Goal: Information Seeking & Learning: Learn about a topic

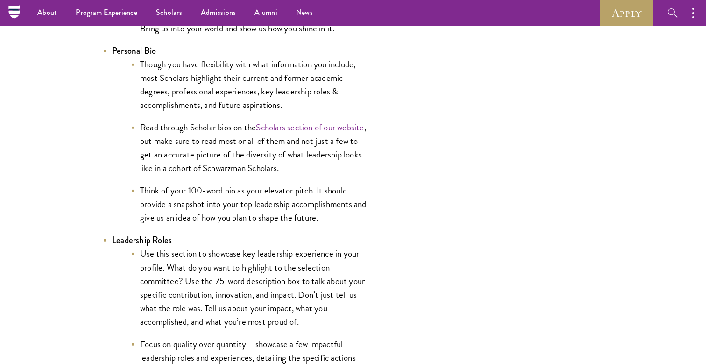
scroll to position [1811, 0]
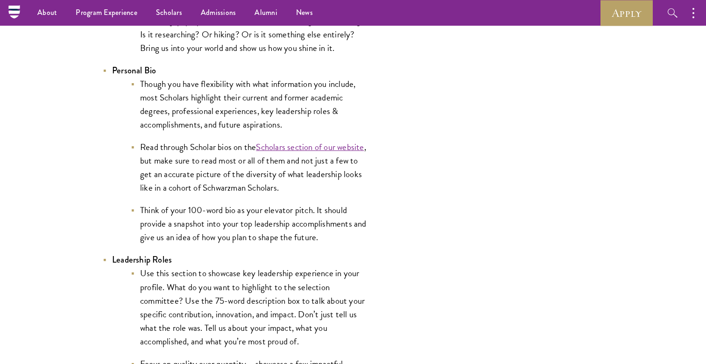
click at [261, 127] on li "Though you have flexibility with what information you include, most Scholars hi…" at bounding box center [250, 104] width 238 height 54
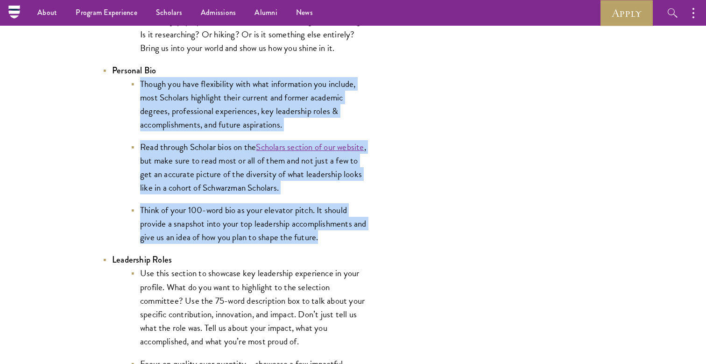
drag, startPoint x: 320, startPoint y: 243, endPoint x: 126, endPoint y: 85, distance: 250.7
click at [126, 85] on ul "Though you have flexibility with what information you include, most Scholars hi…" at bounding box center [240, 160] width 257 height 167
copy ul "Though you have flexibility with what information you include, most Scholars hi…"
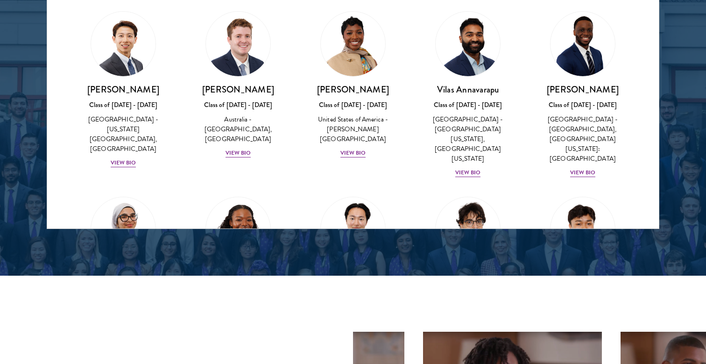
scroll to position [438, 0]
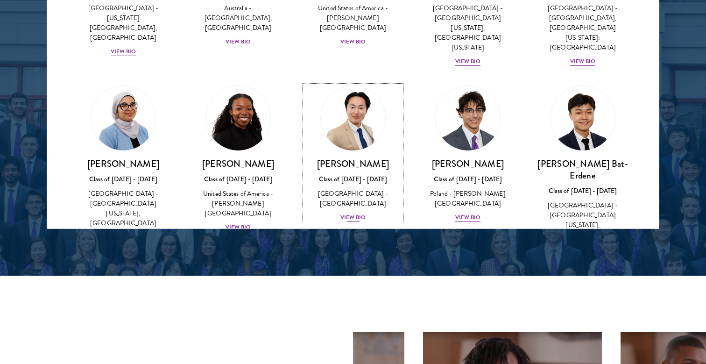
click at [371, 174] on div "[PERSON_NAME] Class of [DATE] - [DATE] [GEOGRAPHIC_DATA] - [GEOGRAPHIC_DATA] Vi…" at bounding box center [353, 190] width 96 height 65
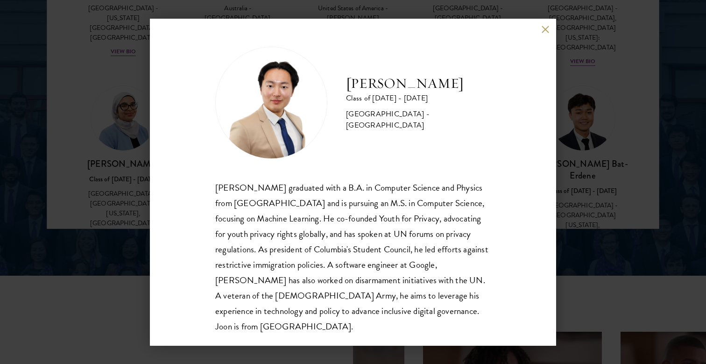
click at [573, 149] on div "[PERSON_NAME] Class of [DATE] - [DATE] [GEOGRAPHIC_DATA] - [GEOGRAPHIC_DATA] [P…" at bounding box center [353, 182] width 706 height 364
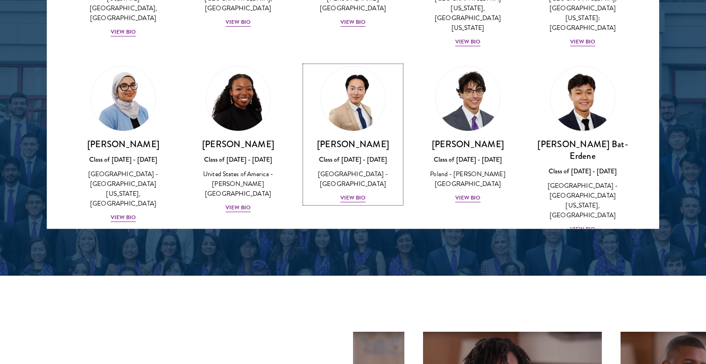
scroll to position [546, 0]
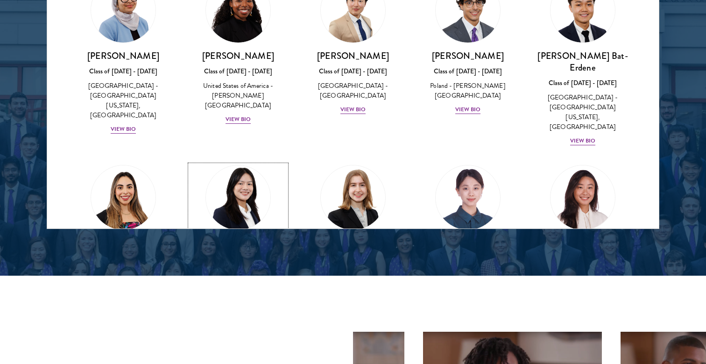
click at [231, 162] on img at bounding box center [238, 197] width 71 height 71
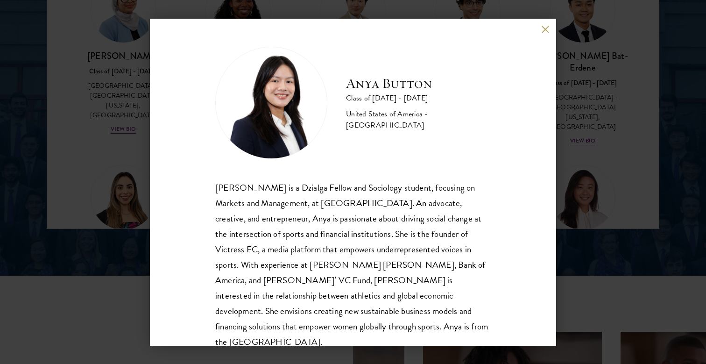
click at [548, 35] on div "Anya Button Class of [DATE] - [DATE] [GEOGRAPHIC_DATA] - [GEOGRAPHIC_DATA] [PER…" at bounding box center [353, 182] width 406 height 327
click at [545, 30] on button at bounding box center [545, 30] width 8 height 8
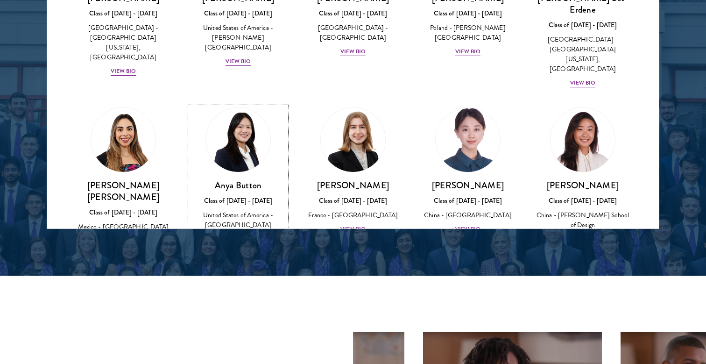
scroll to position [611, 0]
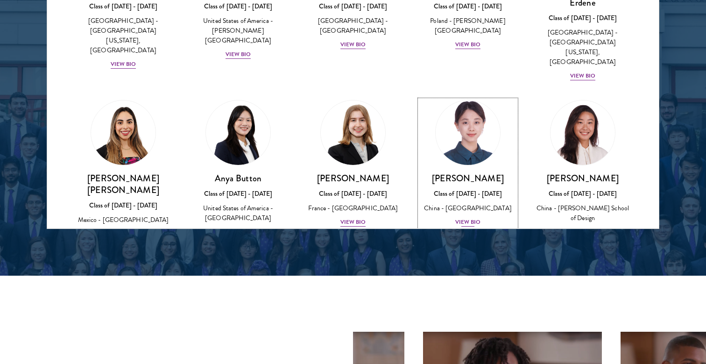
click at [469, 172] on div "[PERSON_NAME] Class of [DATE] - [DATE] [GEOGRAPHIC_DATA] - [GEOGRAPHIC_DATA] Vi…" at bounding box center [468, 199] width 96 height 55
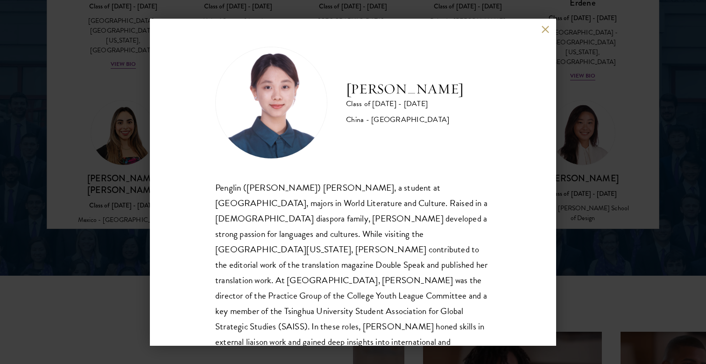
click at [545, 39] on div "[PERSON_NAME] Class of [DATE] - [DATE] [GEOGRAPHIC_DATA] - [GEOGRAPHIC_DATA] Pe…" at bounding box center [353, 182] width 406 height 327
click at [545, 35] on div "[PERSON_NAME] Class of [DATE] - [DATE] [GEOGRAPHIC_DATA] - [GEOGRAPHIC_DATA] Pe…" at bounding box center [353, 182] width 406 height 327
click at [542, 33] on button at bounding box center [545, 30] width 8 height 8
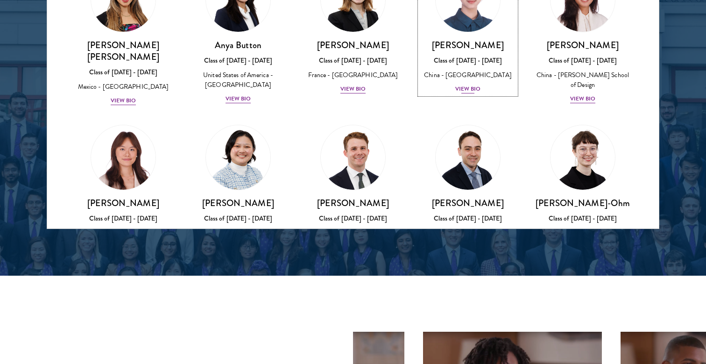
scroll to position [762, 0]
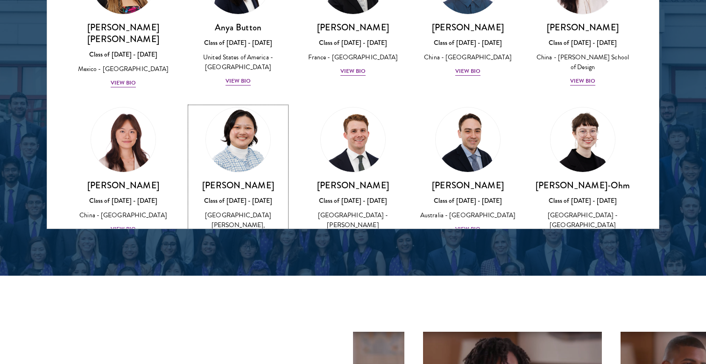
click at [266, 179] on div "[PERSON_NAME] Class of [DATE] - [DATE] [GEOGRAPHIC_DATA] - [PERSON_NAME][GEOGRA…" at bounding box center [238, 216] width 96 height 75
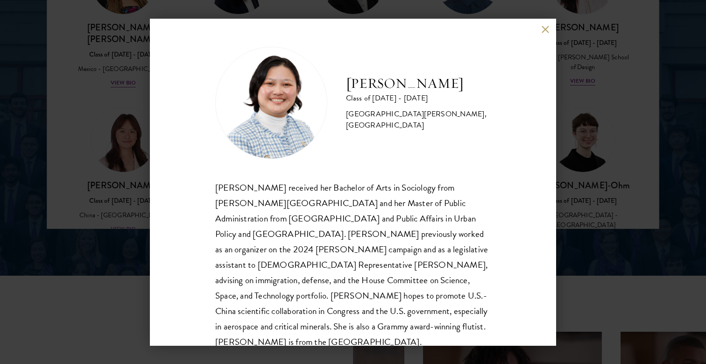
click at [537, 29] on div "[PERSON_NAME] Class of [DATE] - [DATE] [GEOGRAPHIC_DATA] - [PERSON_NAME][GEOGRA…" at bounding box center [353, 182] width 406 height 327
click at [543, 29] on button at bounding box center [545, 30] width 8 height 8
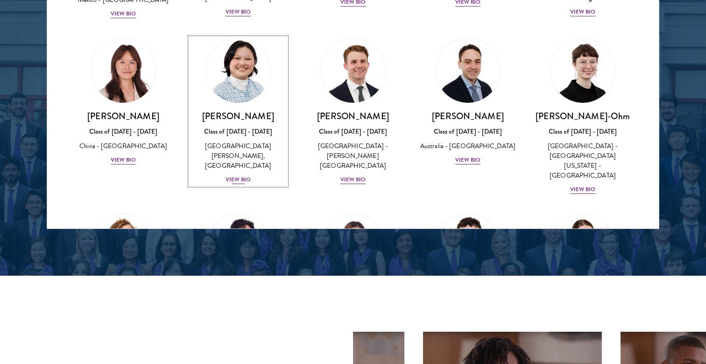
scroll to position [894, 0]
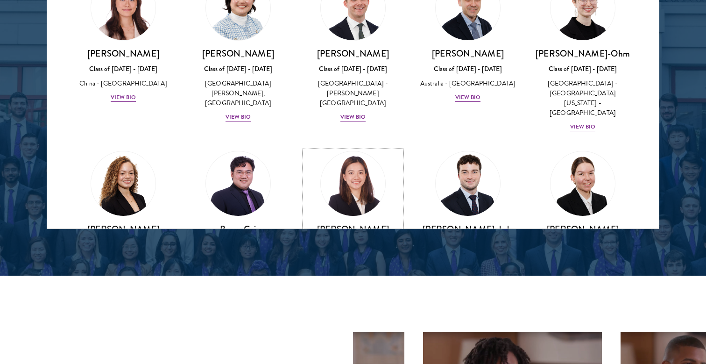
click at [377, 223] on h3 "[PERSON_NAME]" at bounding box center [353, 229] width 96 height 12
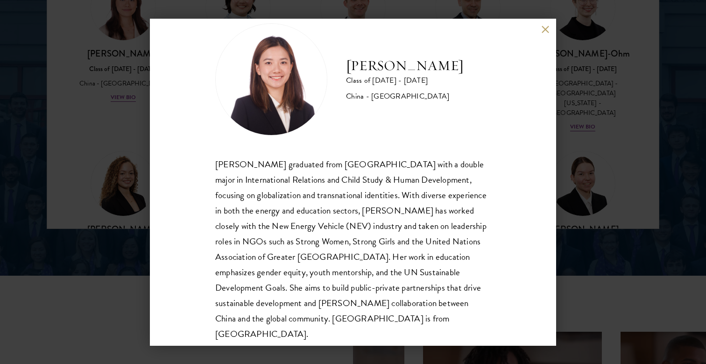
scroll to position [32, 0]
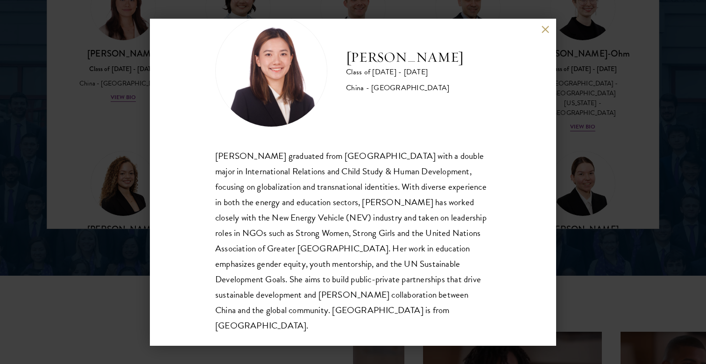
click at [254, 308] on div "[PERSON_NAME] graduated from [GEOGRAPHIC_DATA] with a double major in Internati…" at bounding box center [353, 240] width 276 height 185
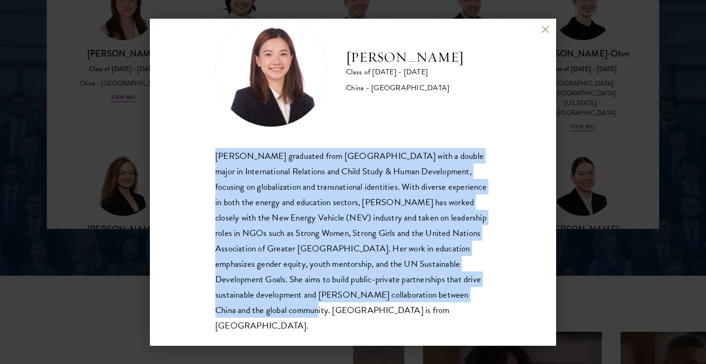
drag, startPoint x: 254, startPoint y: 316, endPoint x: 212, endPoint y: 158, distance: 163.4
click at [212, 158] on div "[PERSON_NAME] Class of [DATE] - [DATE] [GEOGRAPHIC_DATA] - [GEOGRAPHIC_DATA] [P…" at bounding box center [353, 182] width 406 height 327
copy div "[PERSON_NAME] graduated from [GEOGRAPHIC_DATA] with a double major in Internati…"
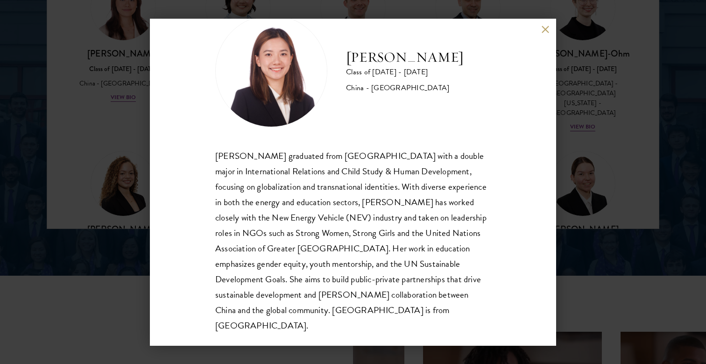
click at [553, 39] on div "[PERSON_NAME] Class of [DATE] - [DATE] [GEOGRAPHIC_DATA] - [GEOGRAPHIC_DATA] [P…" at bounding box center [353, 182] width 406 height 327
click at [549, 34] on div "[PERSON_NAME] Class of [DATE] - [DATE] [GEOGRAPHIC_DATA] - [GEOGRAPHIC_DATA] [P…" at bounding box center [353, 182] width 406 height 327
click at [545, 28] on button at bounding box center [545, 30] width 8 height 8
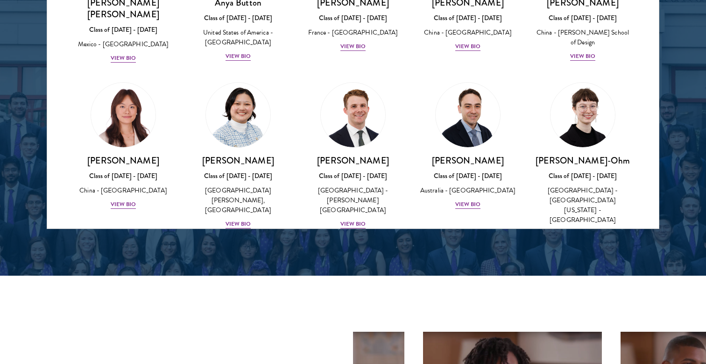
scroll to position [788, 0]
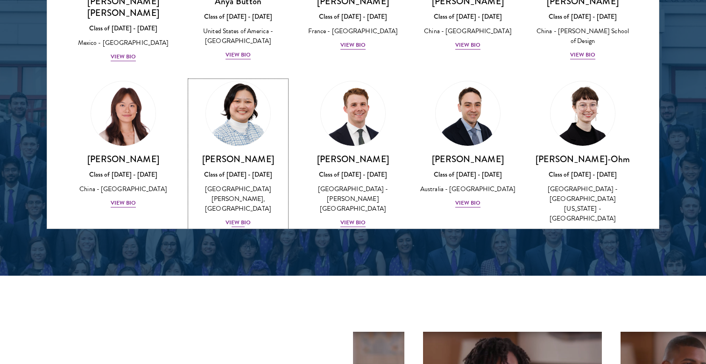
click at [273, 153] on div "[PERSON_NAME] Class of [DATE] - [DATE] [GEOGRAPHIC_DATA] - [PERSON_NAME][GEOGRA…" at bounding box center [238, 190] width 96 height 75
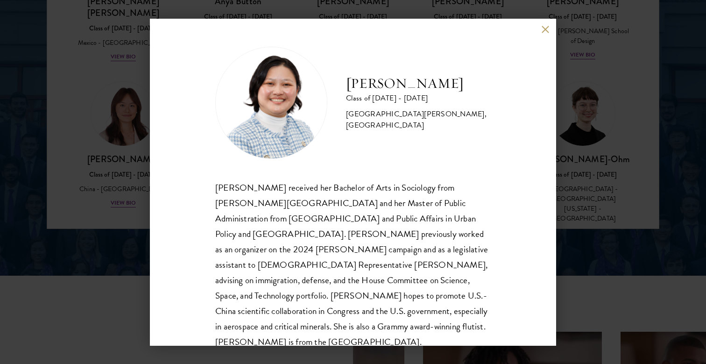
click at [546, 27] on button at bounding box center [545, 30] width 8 height 8
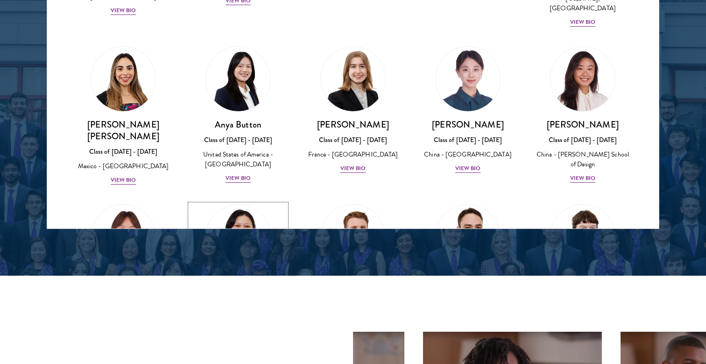
scroll to position [631, 0]
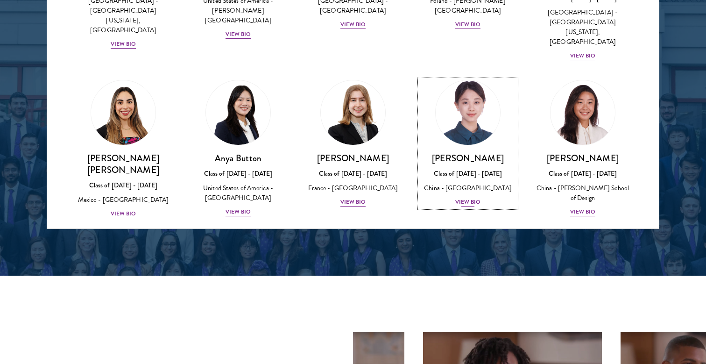
click at [486, 152] on h3 "[PERSON_NAME]" at bounding box center [468, 158] width 96 height 12
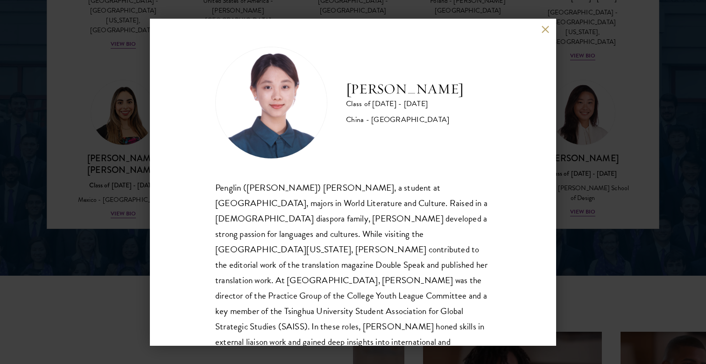
click at [539, 33] on div "[PERSON_NAME] Class of [DATE] - [DATE] [GEOGRAPHIC_DATA] - [GEOGRAPHIC_DATA] Pe…" at bounding box center [353, 182] width 406 height 327
click at [540, 31] on div "[PERSON_NAME] Class of [DATE] - [DATE] [GEOGRAPHIC_DATA] - [GEOGRAPHIC_DATA] Pe…" at bounding box center [353, 182] width 406 height 327
click at [541, 31] on button at bounding box center [545, 30] width 8 height 8
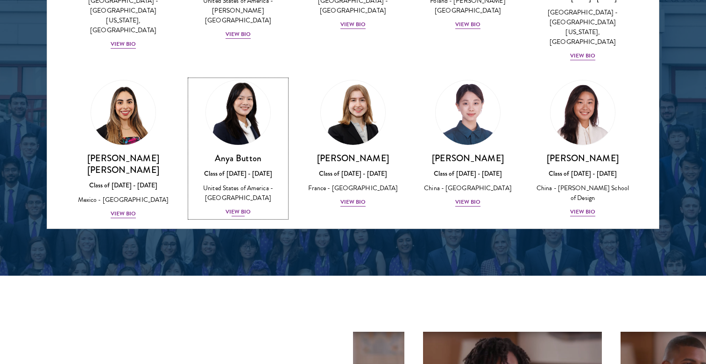
click at [242, 183] on div "United States of America - [GEOGRAPHIC_DATA]" at bounding box center [238, 193] width 96 height 20
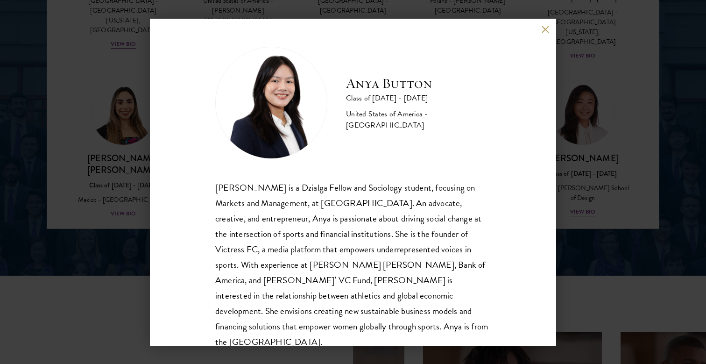
scroll to position [1, 0]
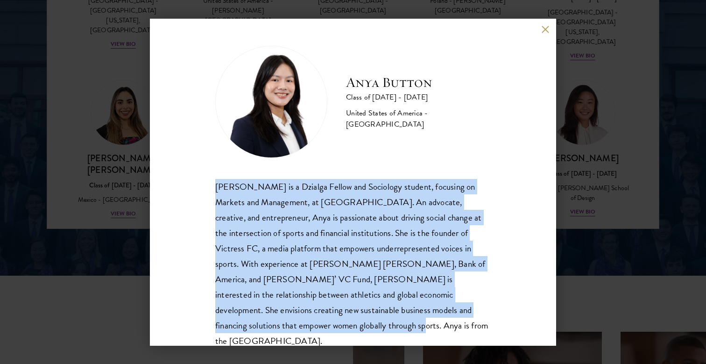
drag, startPoint x: 226, startPoint y: 188, endPoint x: 487, endPoint y: 310, distance: 288.8
click at [487, 310] on div "[PERSON_NAME] is a Dzialga Fellow and Sociology student, focusing on Markets an…" at bounding box center [353, 264] width 276 height 170
drag, startPoint x: 495, startPoint y: 311, endPoint x: 206, endPoint y: 182, distance: 316.0
click at [206, 182] on div "Anya Button Class of [DATE] - [DATE] [GEOGRAPHIC_DATA] - [GEOGRAPHIC_DATA] [PER…" at bounding box center [353, 182] width 406 height 327
copy div "[PERSON_NAME] is a Dzialga Fellow and Sociology student, focusing on Markets an…"
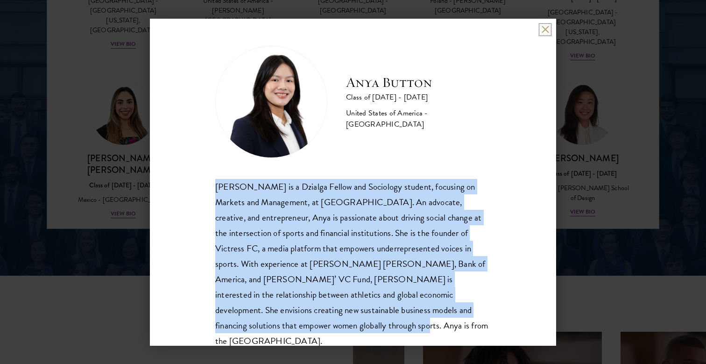
click at [545, 31] on button at bounding box center [545, 30] width 8 height 8
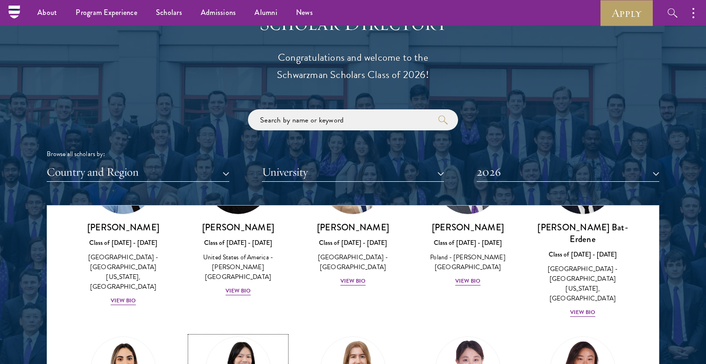
scroll to position [1098, 0]
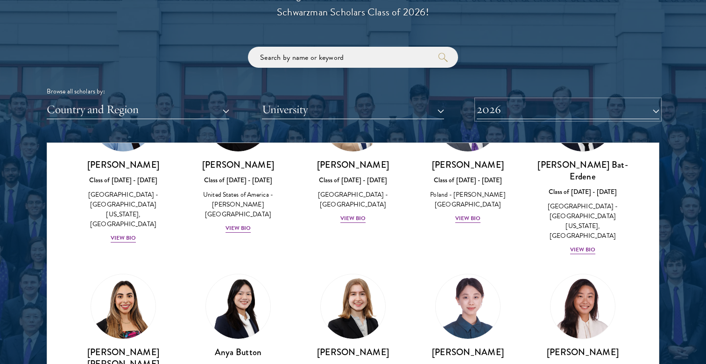
click at [541, 114] on button "2026" at bounding box center [568, 109] width 183 height 19
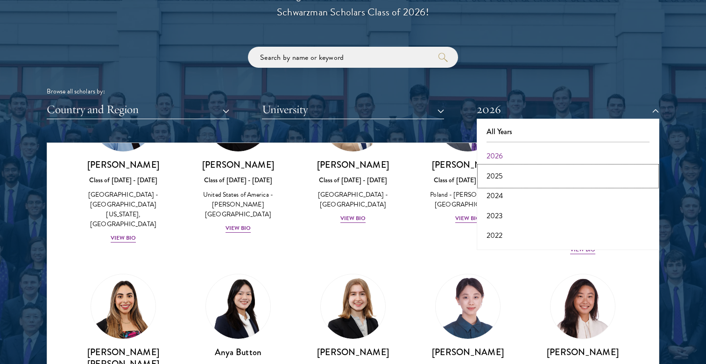
click at [505, 175] on button "2025" at bounding box center [568, 176] width 177 height 20
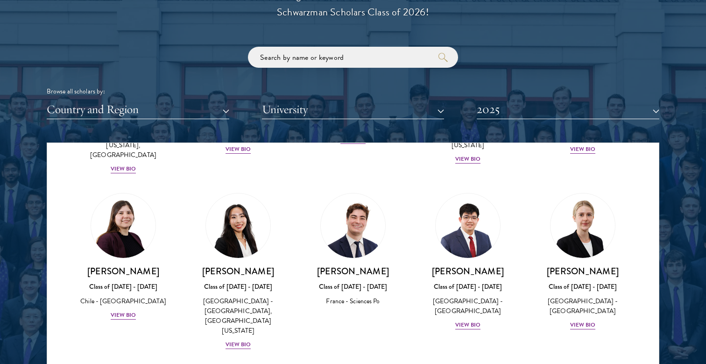
scroll to position [535, 0]
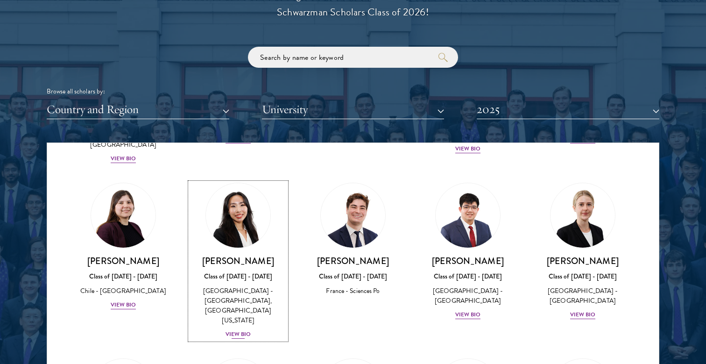
click at [265, 286] on div "[GEOGRAPHIC_DATA] - [GEOGRAPHIC_DATA], [GEOGRAPHIC_DATA][US_STATE]" at bounding box center [238, 305] width 96 height 39
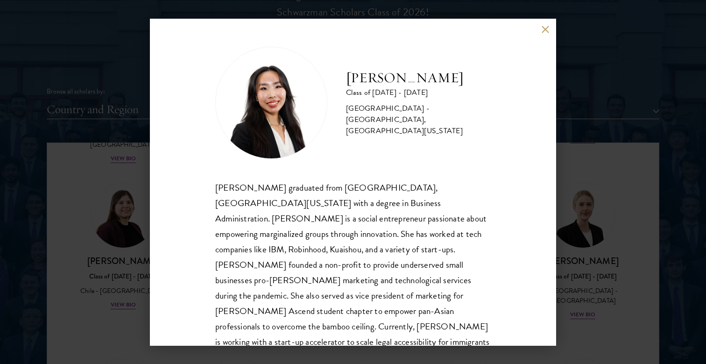
click at [568, 98] on div "[PERSON_NAME] Class of [DATE] - [DATE] [GEOGRAPHIC_DATA] - [GEOGRAPHIC_DATA], […" at bounding box center [353, 182] width 706 height 364
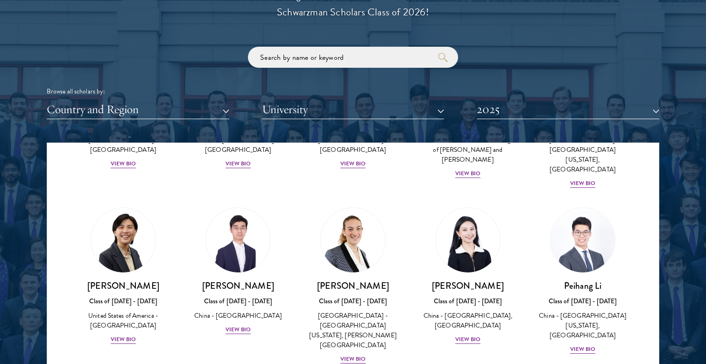
scroll to position [2110, 0]
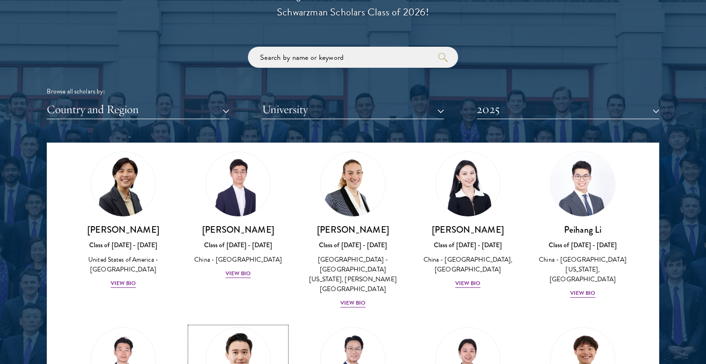
click at [233, 324] on img at bounding box center [238, 359] width 71 height 71
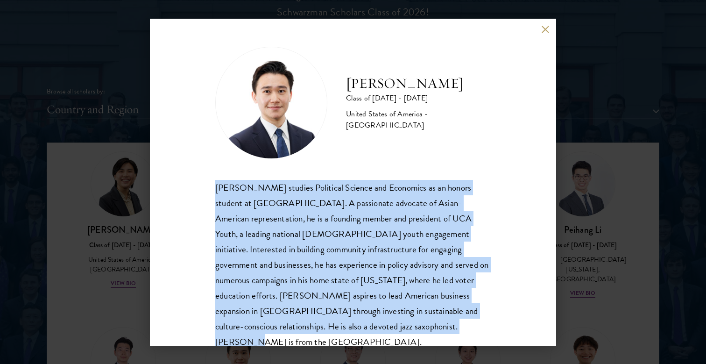
drag, startPoint x: 341, startPoint y: 330, endPoint x: 180, endPoint y: 165, distance: 230.3
click at [180, 165] on div "[PERSON_NAME] Class of [DATE] - [DATE] [GEOGRAPHIC_DATA] - [GEOGRAPHIC_DATA] [P…" at bounding box center [353, 182] width 406 height 327
copy div "[PERSON_NAME] studies Political Science and Economics as an honors student at […"
